Goal: Information Seeking & Learning: Learn about a topic

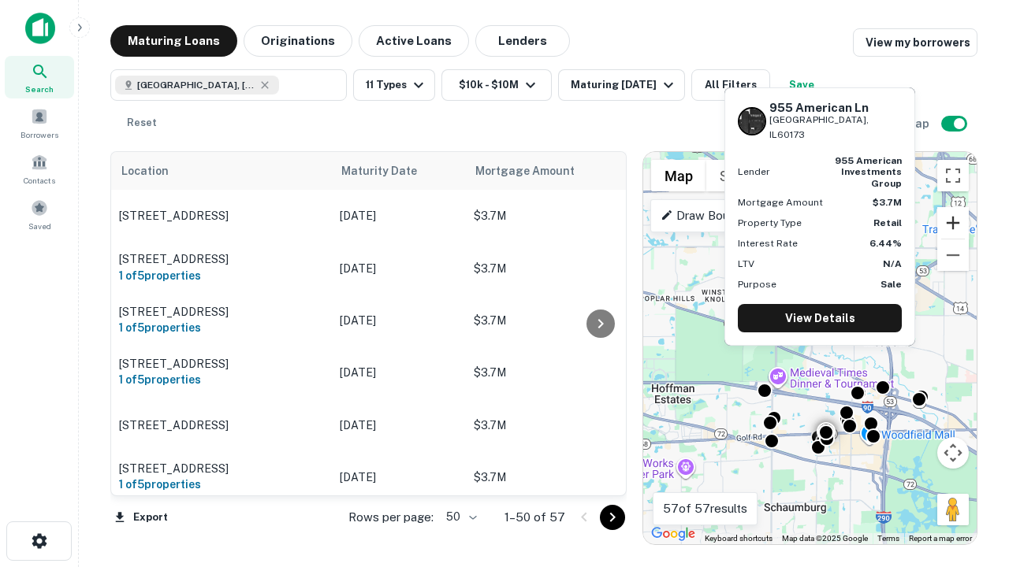
click at [953, 223] on button "Zoom in" at bounding box center [953, 223] width 32 height 32
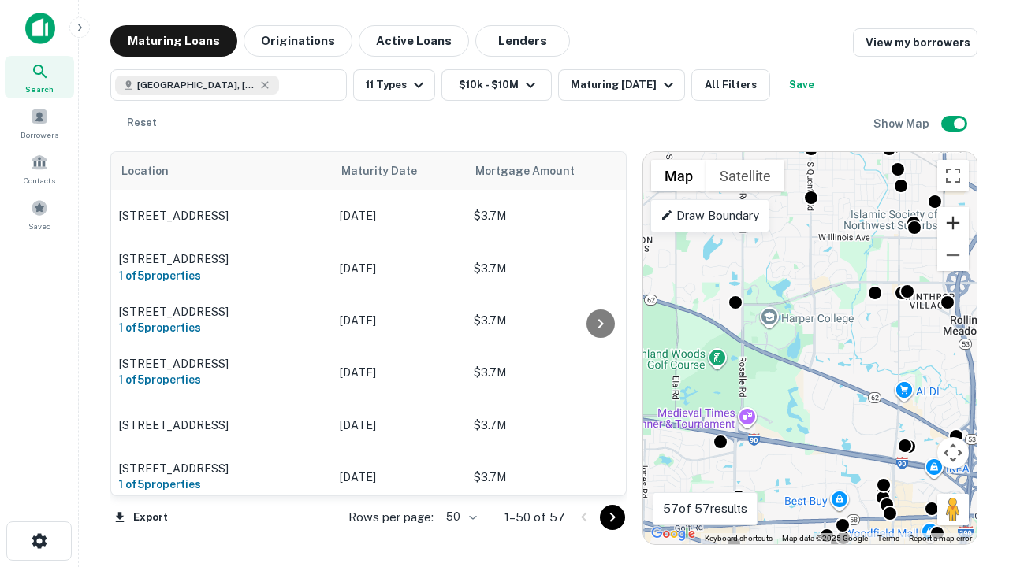
click at [953, 223] on button "Zoom in" at bounding box center [953, 223] width 32 height 32
